Goal: Task Accomplishment & Management: Complete application form

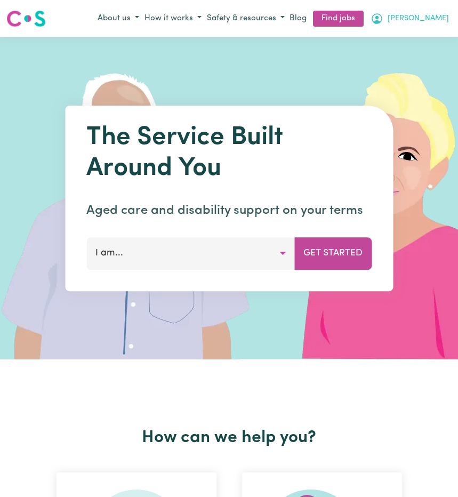
click at [440, 20] on span "[PERSON_NAME]" at bounding box center [417, 19] width 61 height 12
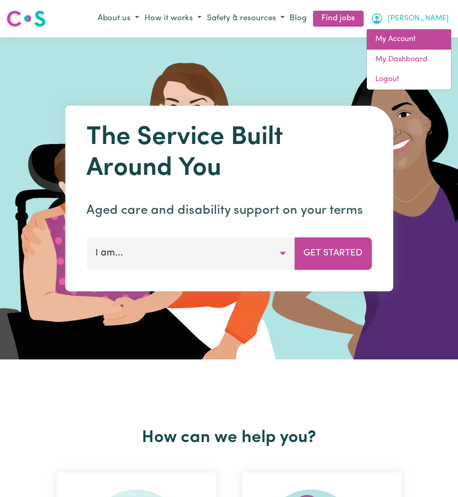
click at [410, 43] on link "My Account" at bounding box center [409, 39] width 84 height 20
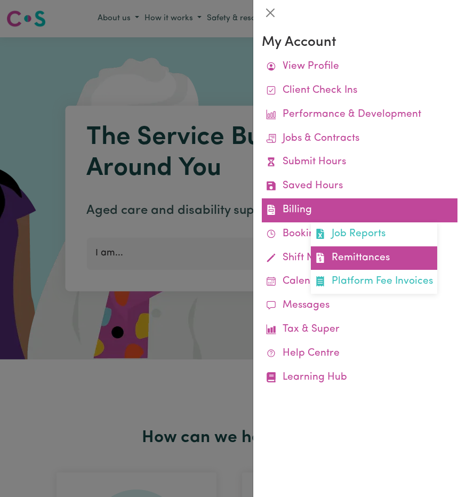
click at [370, 255] on link "Remittances" at bounding box center [374, 258] width 126 height 24
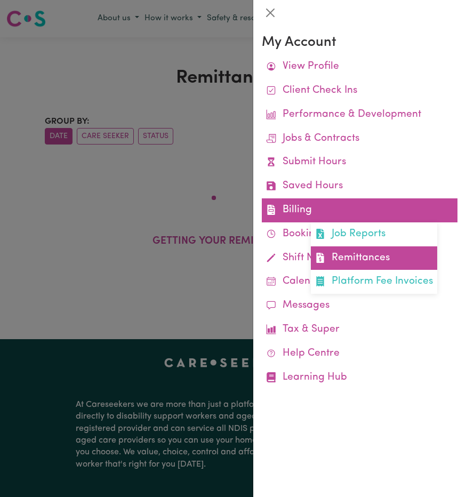
click at [355, 252] on link "Remittances" at bounding box center [374, 258] width 126 height 24
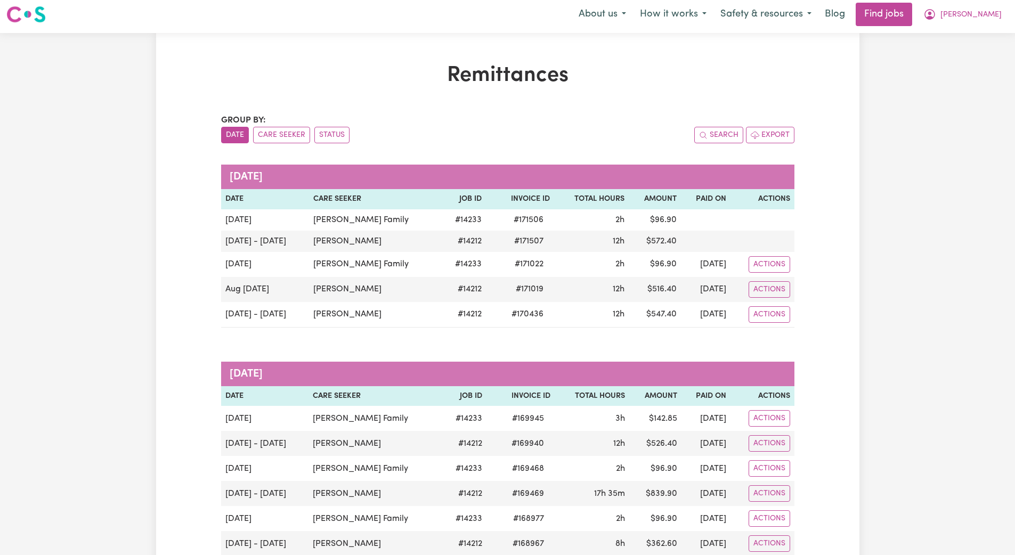
scroll to position [6, 0]
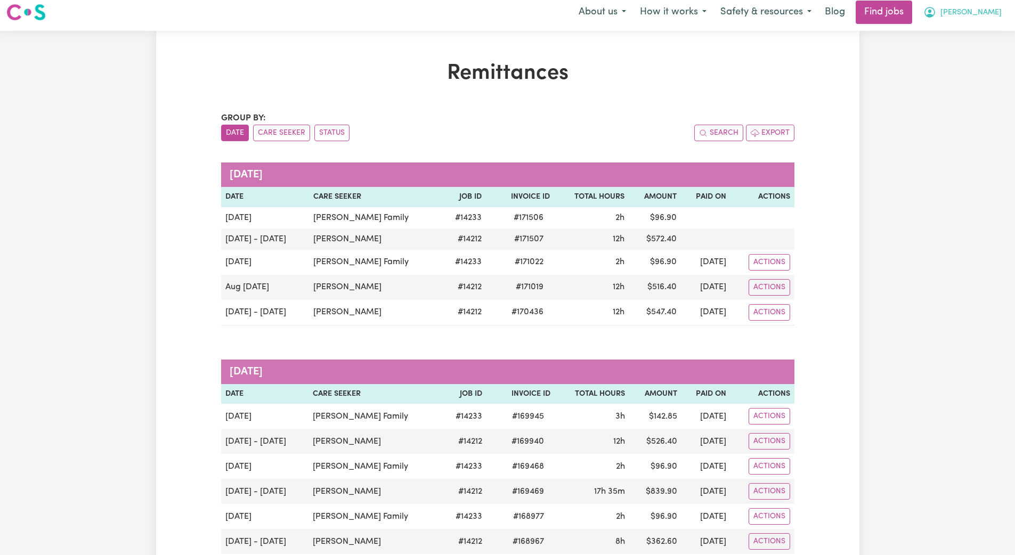
click at [457, 13] on span "[PERSON_NAME]" at bounding box center [971, 13] width 61 height 12
click at [457, 50] on link "My Dashboard" at bounding box center [966, 55] width 84 height 20
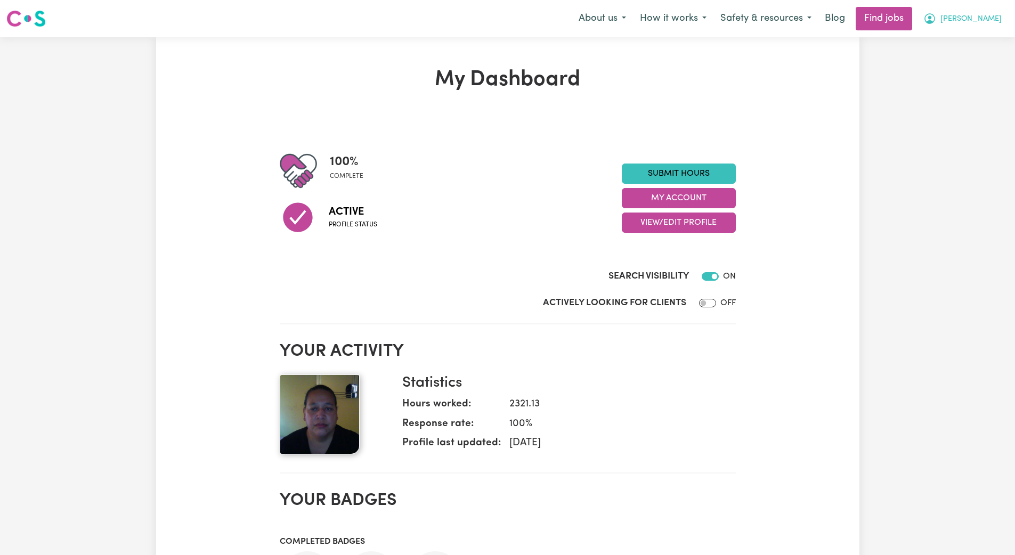
click at [457, 19] on span "[PERSON_NAME]" at bounding box center [971, 19] width 61 height 12
click at [457, 41] on link "My Account" at bounding box center [966, 41] width 84 height 20
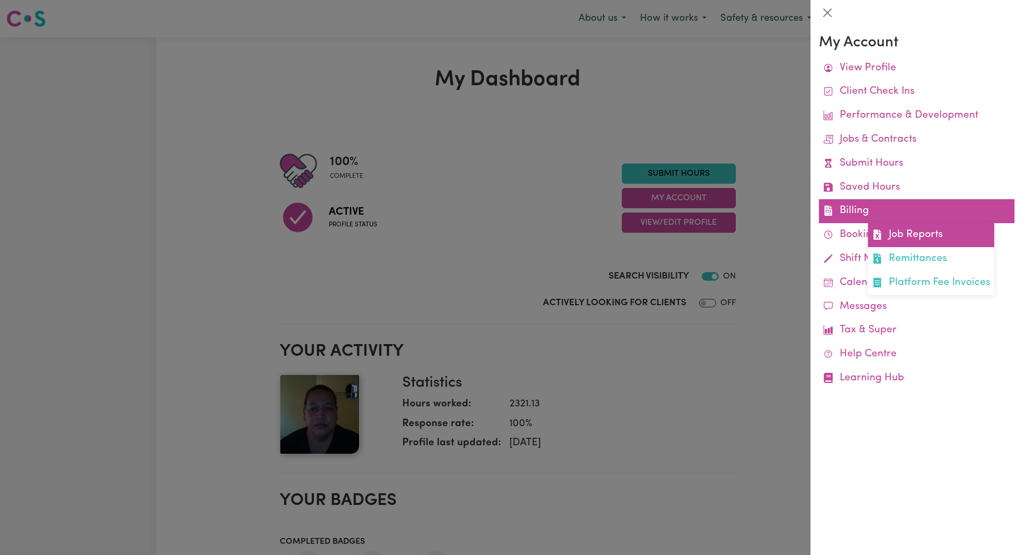
click at [457, 233] on link "Job Reports" at bounding box center [931, 235] width 126 height 24
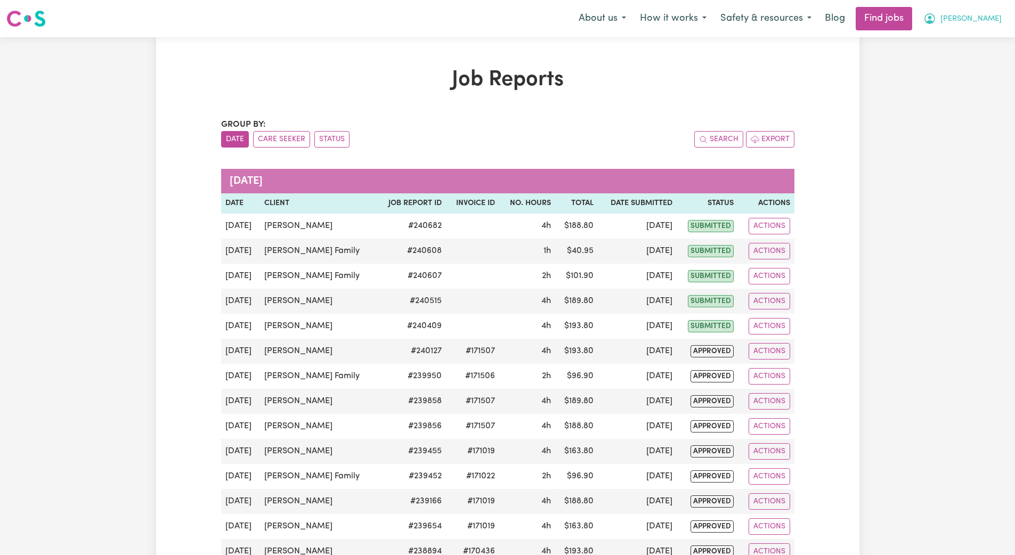
click at [457, 18] on span "[PERSON_NAME]" at bounding box center [971, 19] width 61 height 12
click at [457, 57] on link "My Dashboard" at bounding box center [966, 61] width 84 height 20
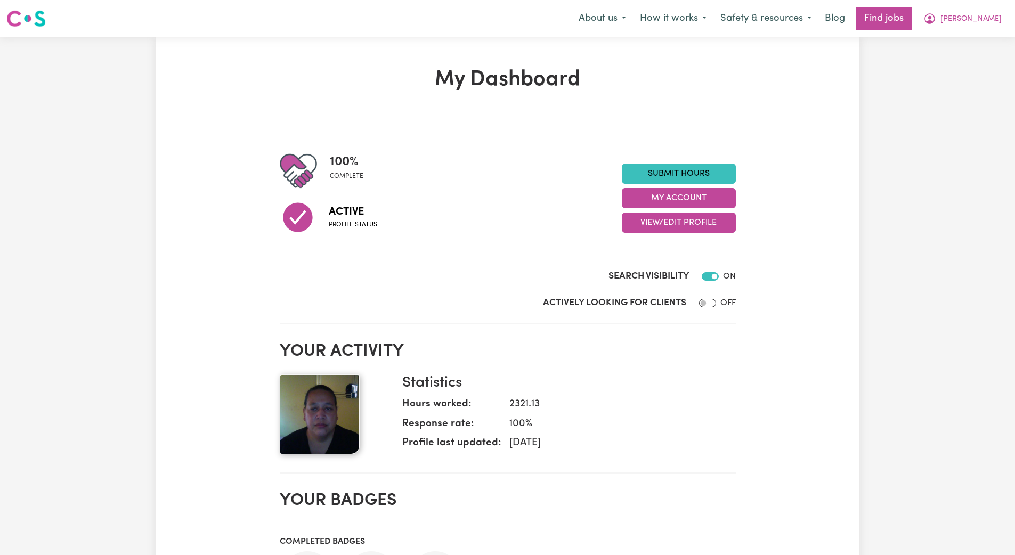
click at [457, 275] on div at bounding box center [708, 276] width 21 height 13
click at [457, 176] on link "Submit Hours" at bounding box center [679, 174] width 114 height 20
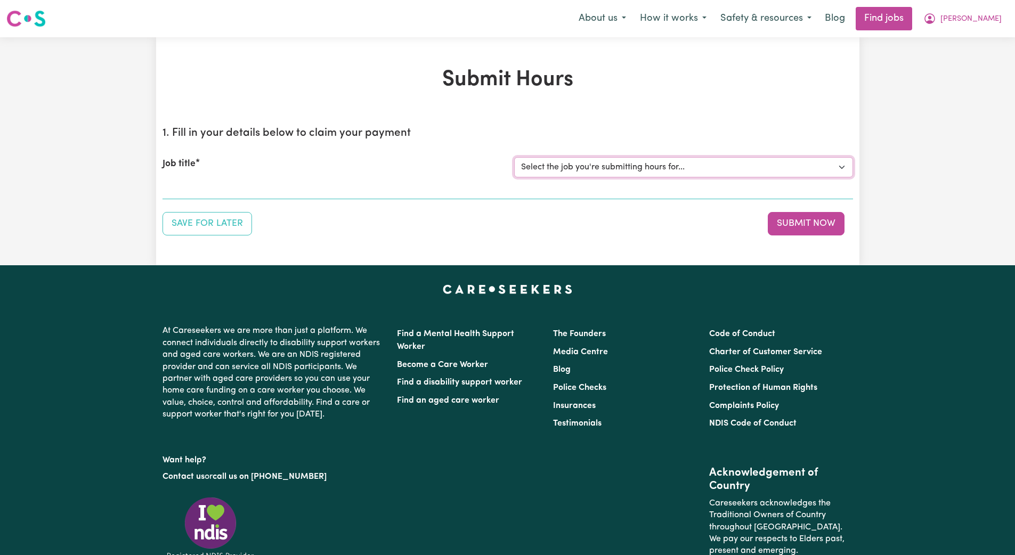
select select "14212"
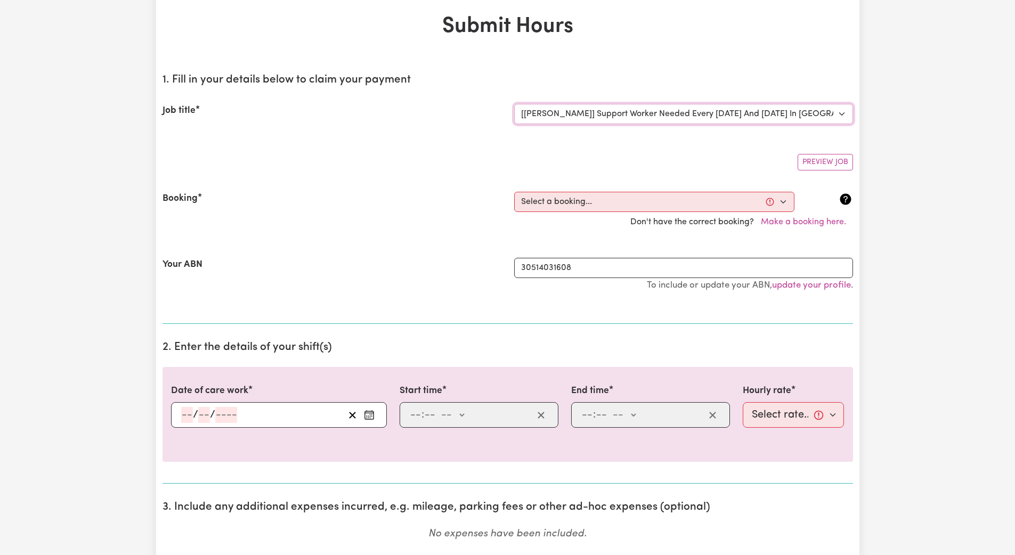
scroll to position [70, 0]
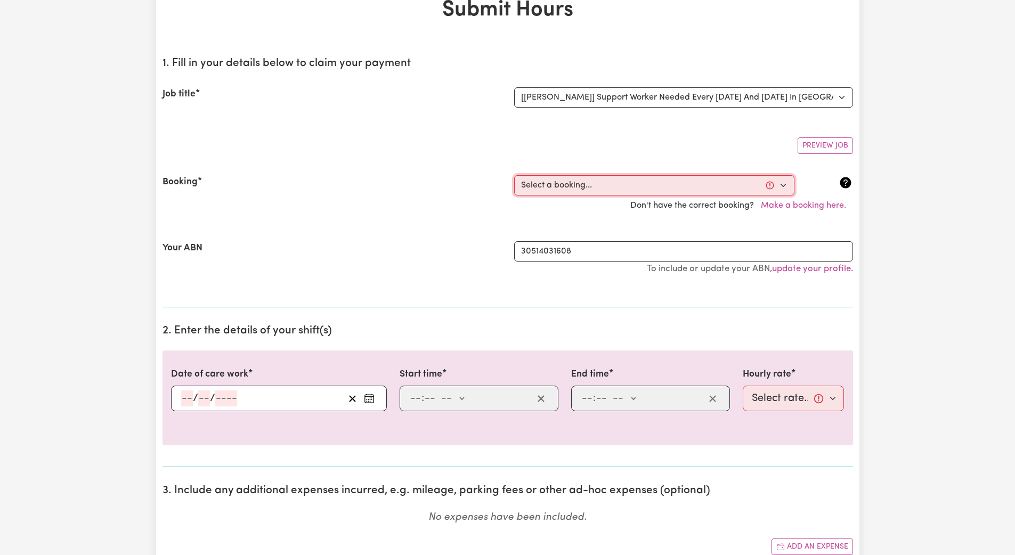
select select "353372"
type input "[DATE]"
type input "1"
type input "9"
type input "2025"
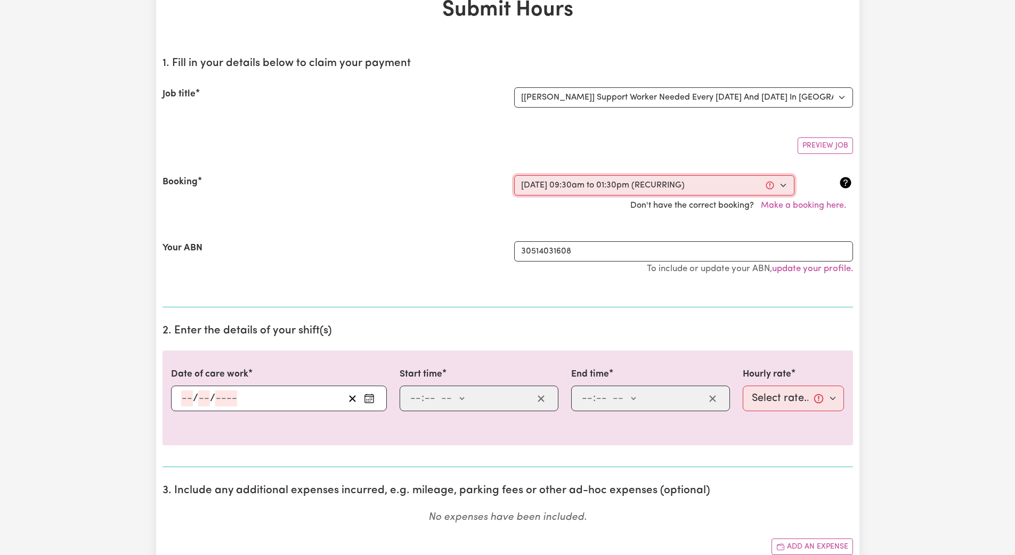
type input "09:30"
type input "9"
type input "30"
select select "am"
type input "13:30"
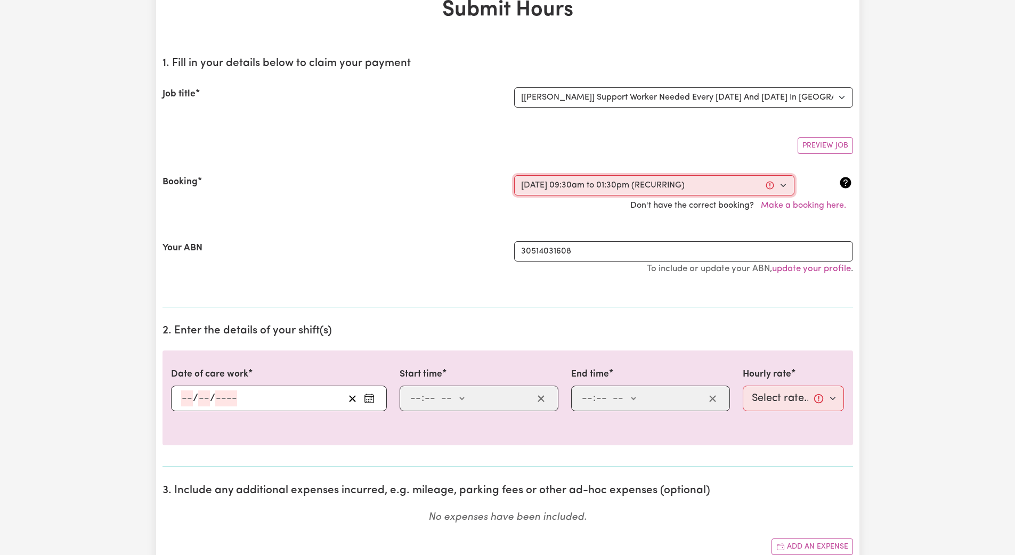
type input "1"
type input "30"
select select "pm"
select select "45-Weekday"
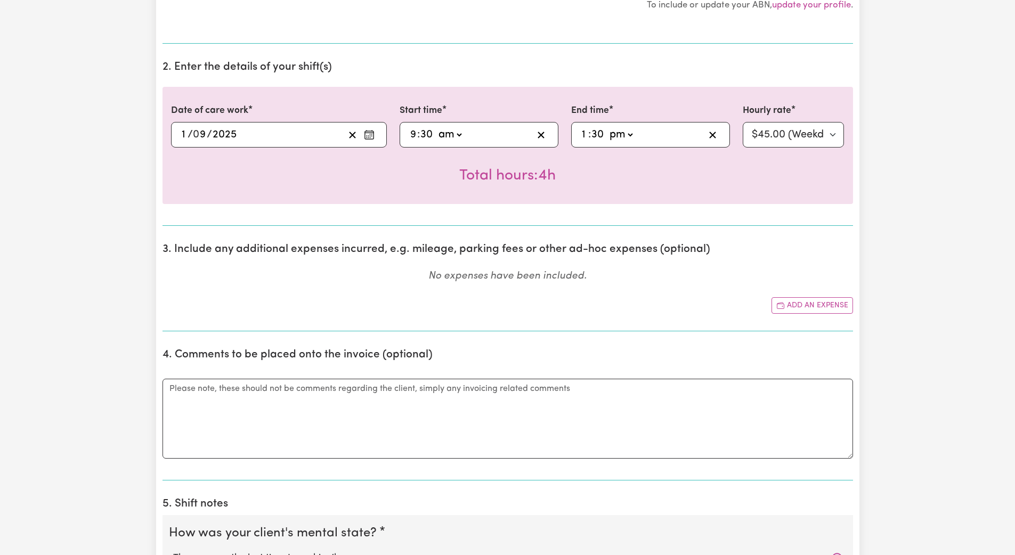
scroll to position [353, 0]
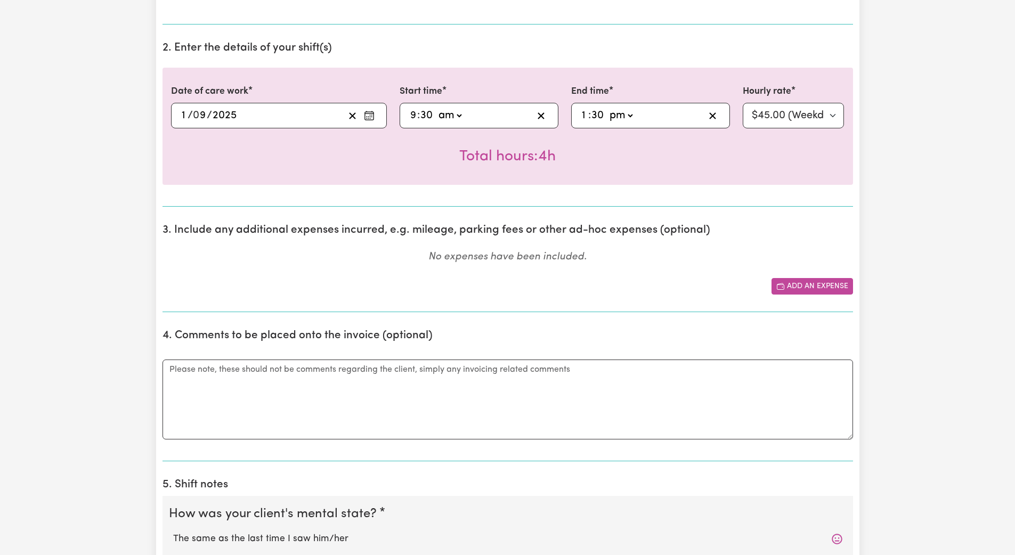
click at [457, 286] on button "Add an expense" at bounding box center [813, 286] width 82 height 17
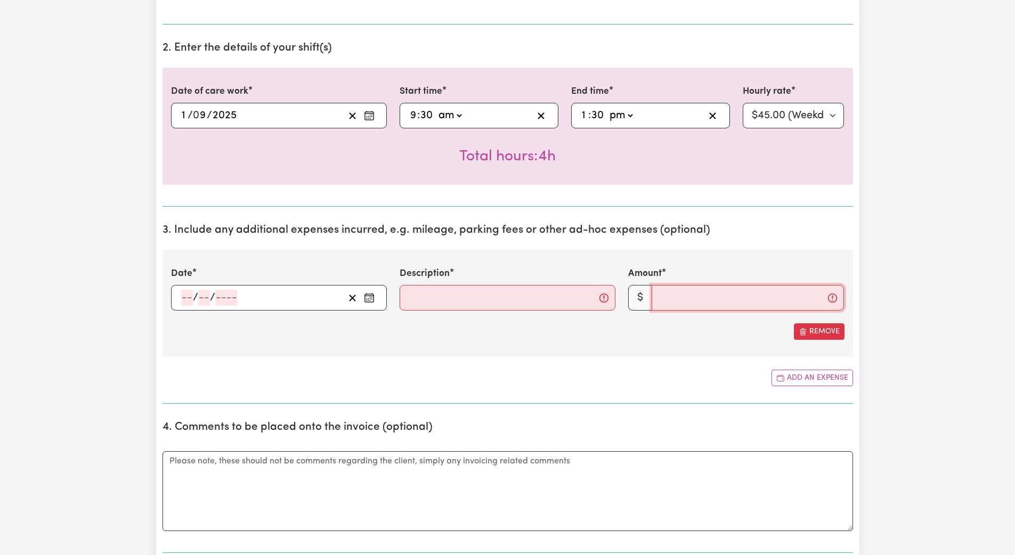
click at [457, 302] on input "Amount" at bounding box center [748, 298] width 192 height 26
type input "26"
click at [370, 302] on icon "Enter the date of expense" at bounding box center [369, 298] width 11 height 11
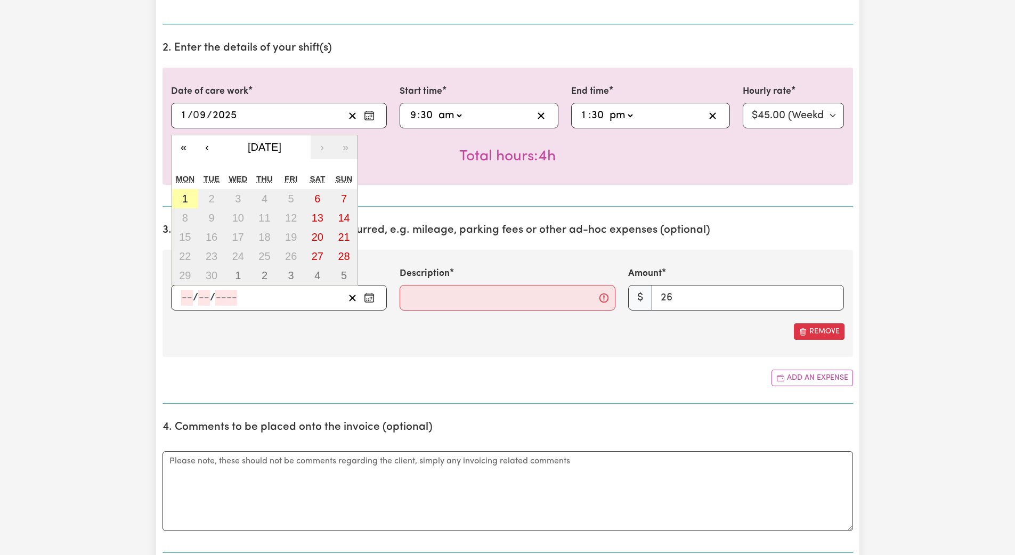
click at [181, 199] on button "1" at bounding box center [185, 198] width 27 height 19
type input "[DATE]"
type input "1"
type input "9"
type input "2025"
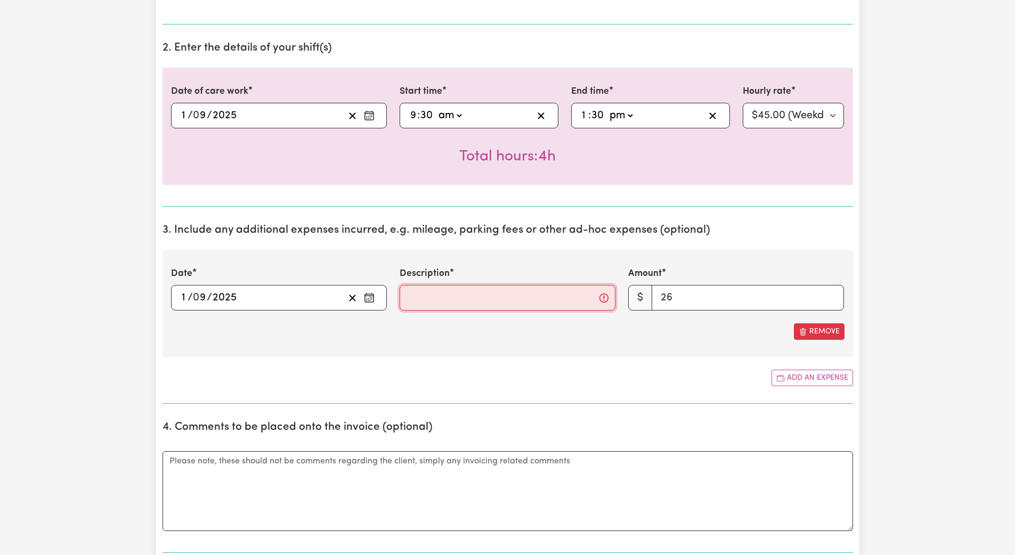
click at [412, 299] on input "Description" at bounding box center [508, 298] width 216 height 26
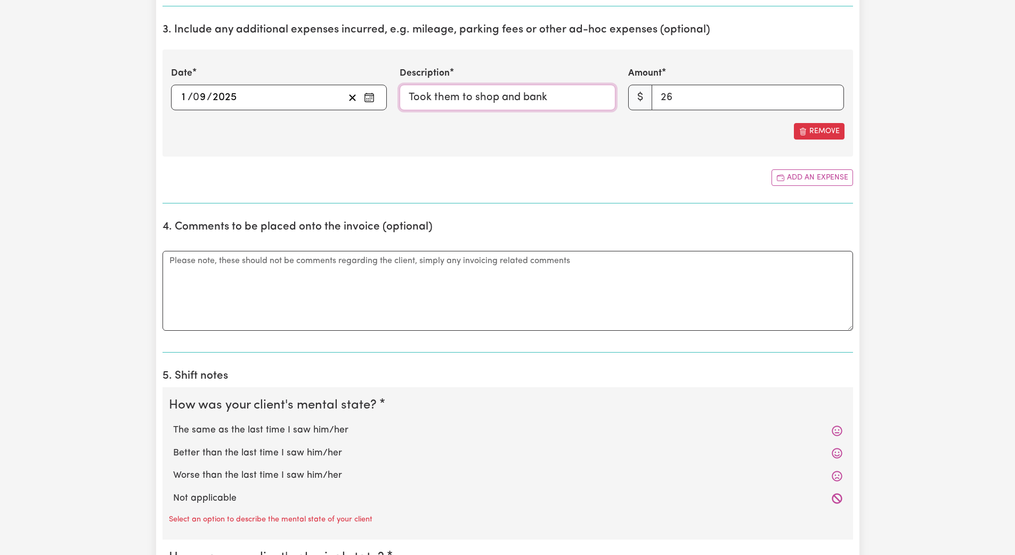
scroll to position [629, 0]
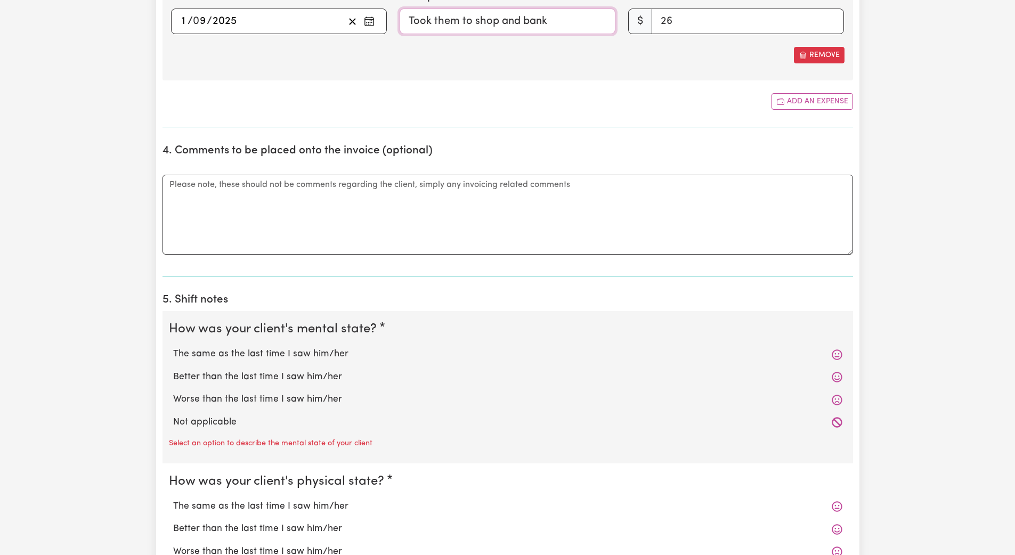
type input "Took them to shop and bank"
click at [194, 425] on label "Not applicable" at bounding box center [507, 423] width 669 height 14
click at [173, 416] on input "Not applicable" at bounding box center [173, 415] width 1 height 1
radio input "true"
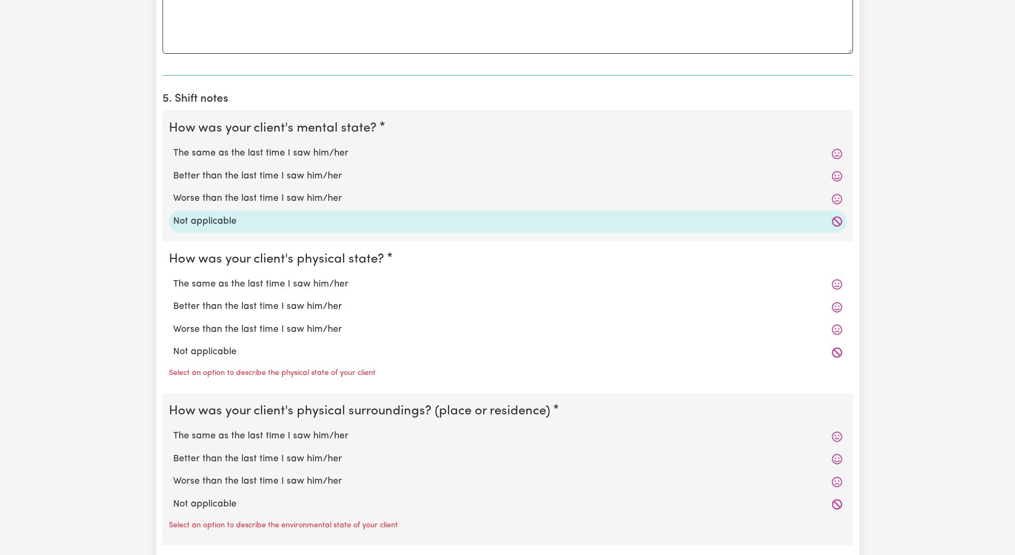
scroll to position [922, 0]
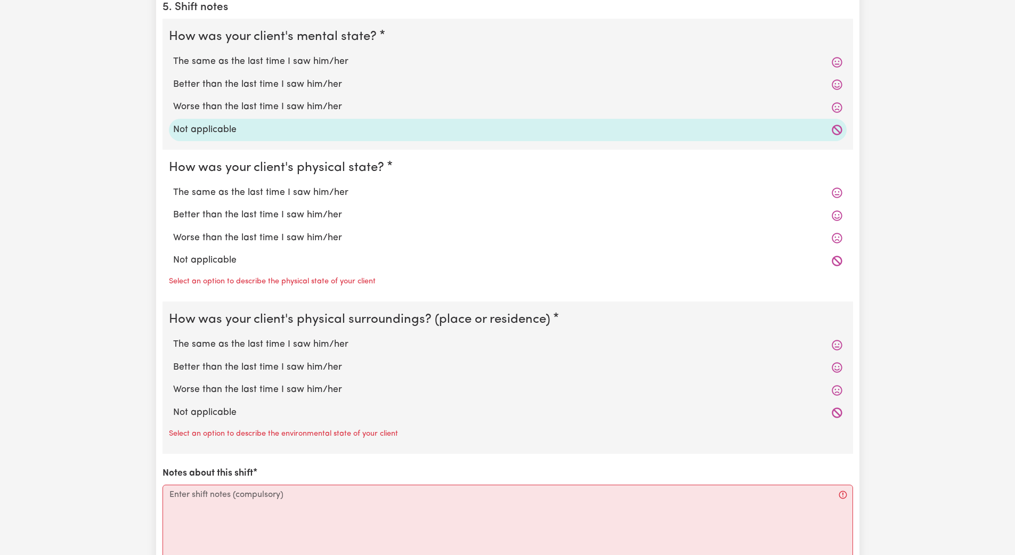
click at [217, 264] on label "Not applicable" at bounding box center [507, 261] width 669 height 14
click at [173, 254] on input "Not applicable" at bounding box center [173, 253] width 1 height 1
radio input "true"
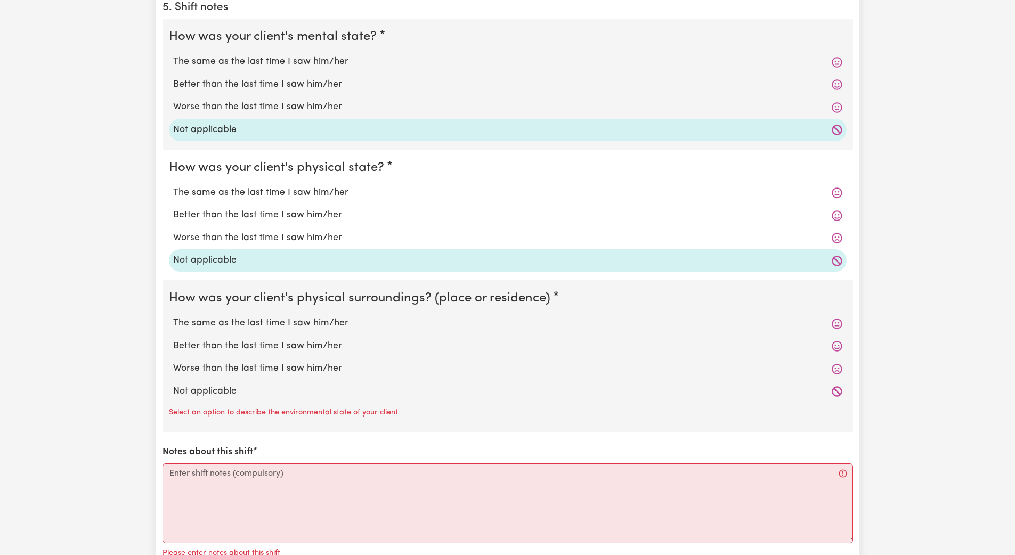
click at [206, 396] on label "Not applicable" at bounding box center [507, 392] width 669 height 14
click at [173, 385] on input "Not applicable" at bounding box center [173, 384] width 1 height 1
radio input "true"
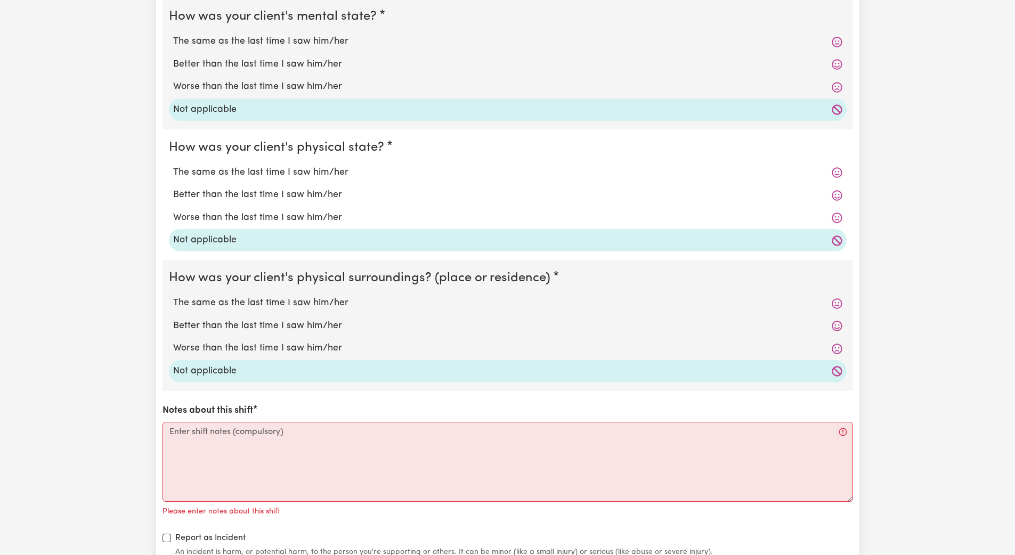
scroll to position [989, 0]
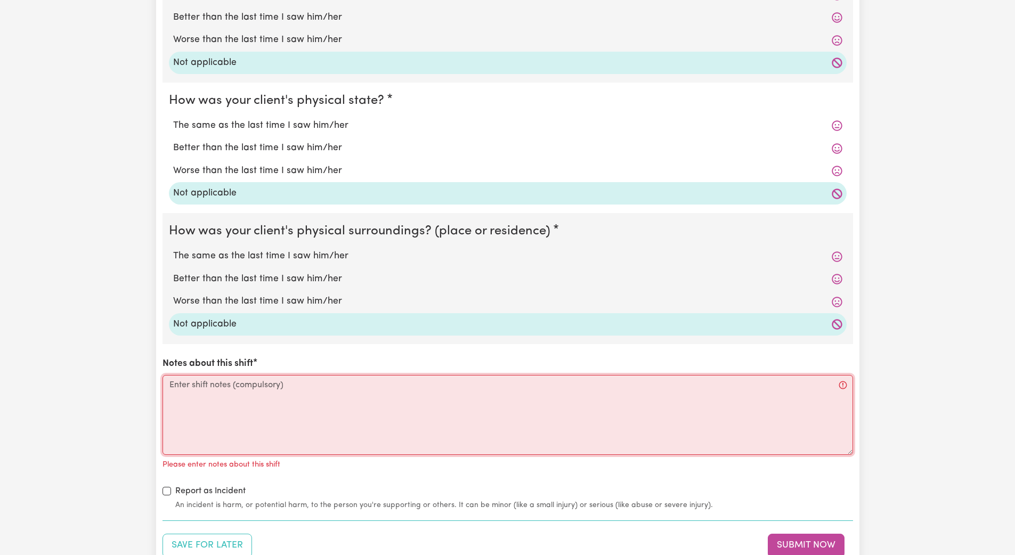
click at [178, 401] on textarea "Notes about this shift" at bounding box center [508, 415] width 691 height 80
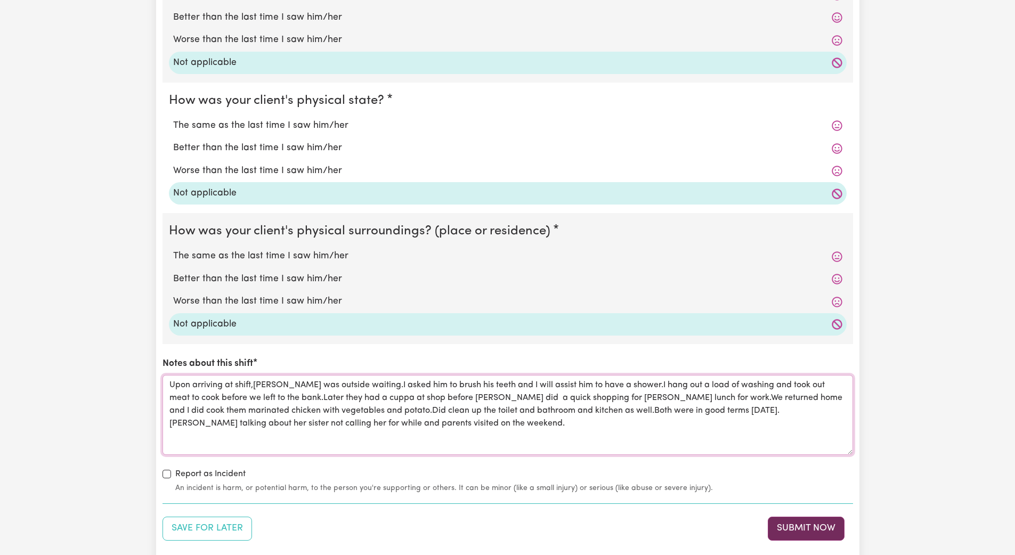
type textarea "Upon arriving at shift,[PERSON_NAME] was outside waiting.I asked him to brush h…"
click at [457, 496] on button "Submit Now" at bounding box center [806, 528] width 77 height 23
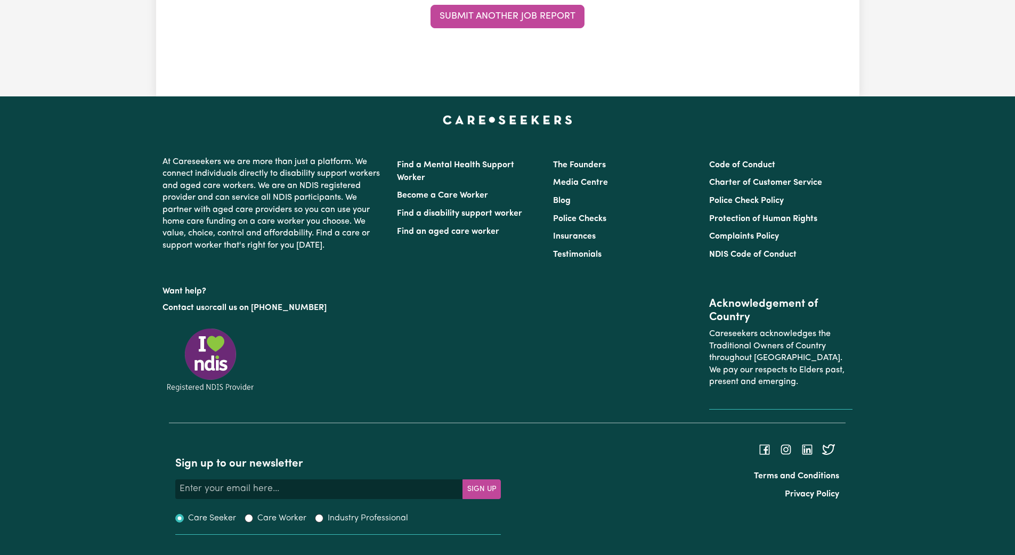
scroll to position [0, 0]
